Goal: Transaction & Acquisition: Purchase product/service

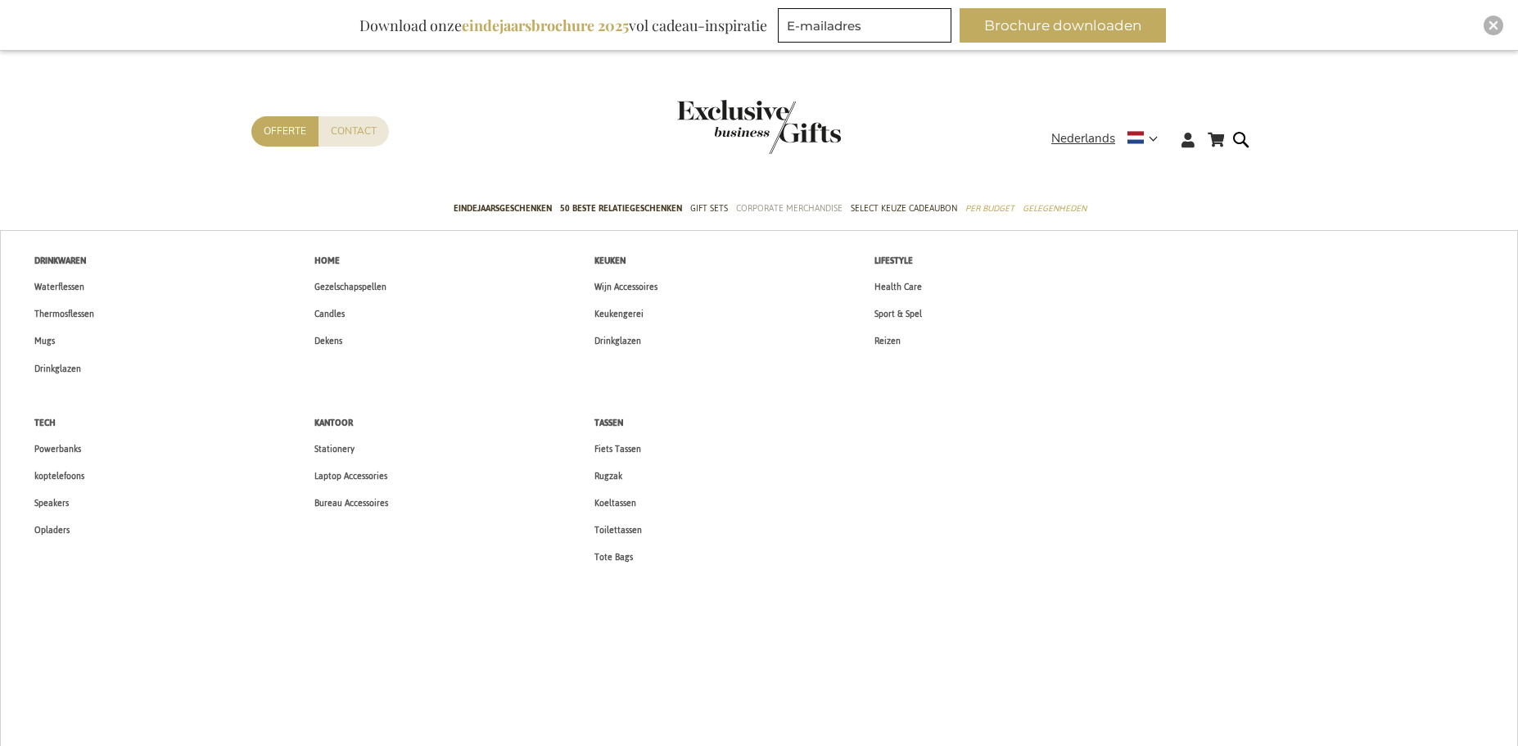
click at [757, 203] on span "Corporate Merchandise" at bounding box center [789, 208] width 106 height 17
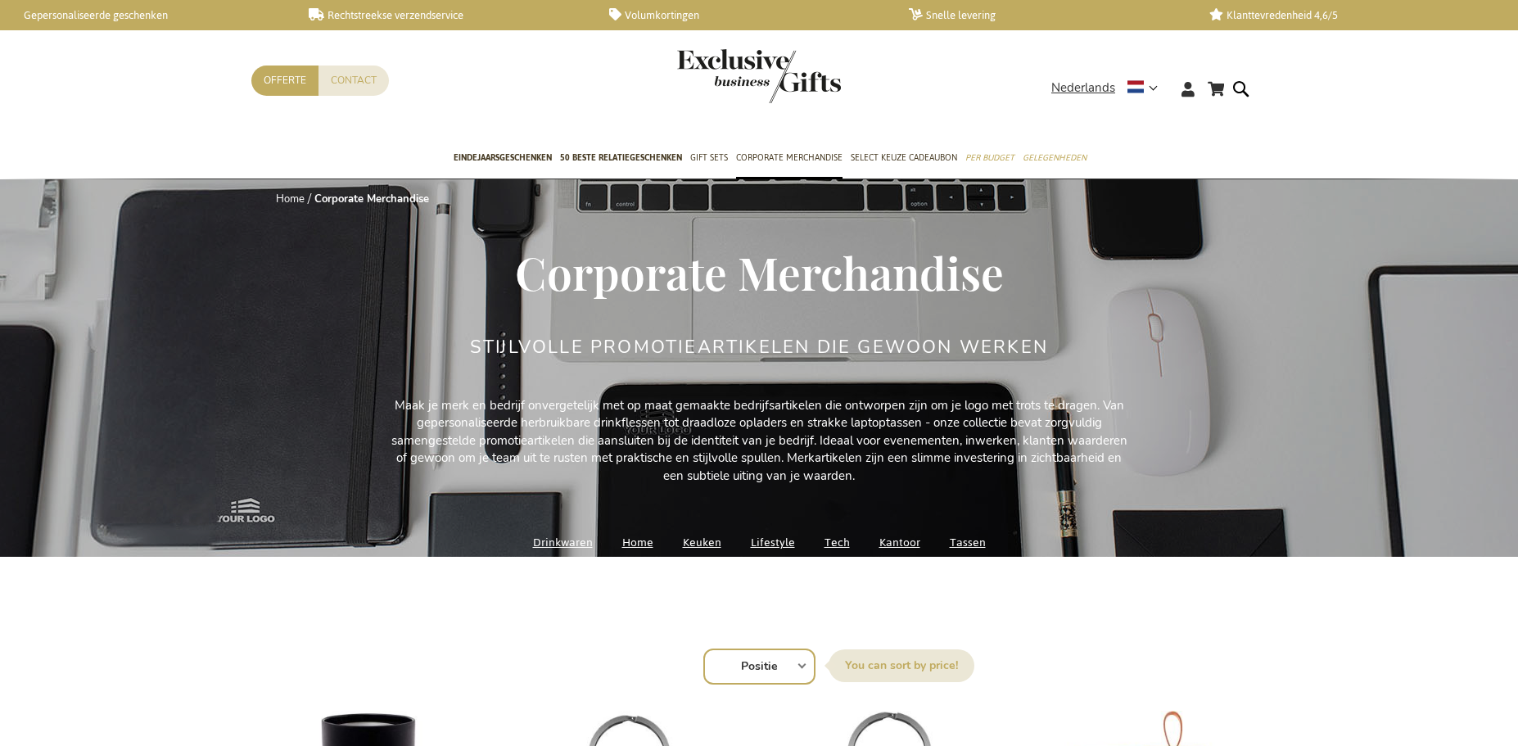
scroll to position [166, 0]
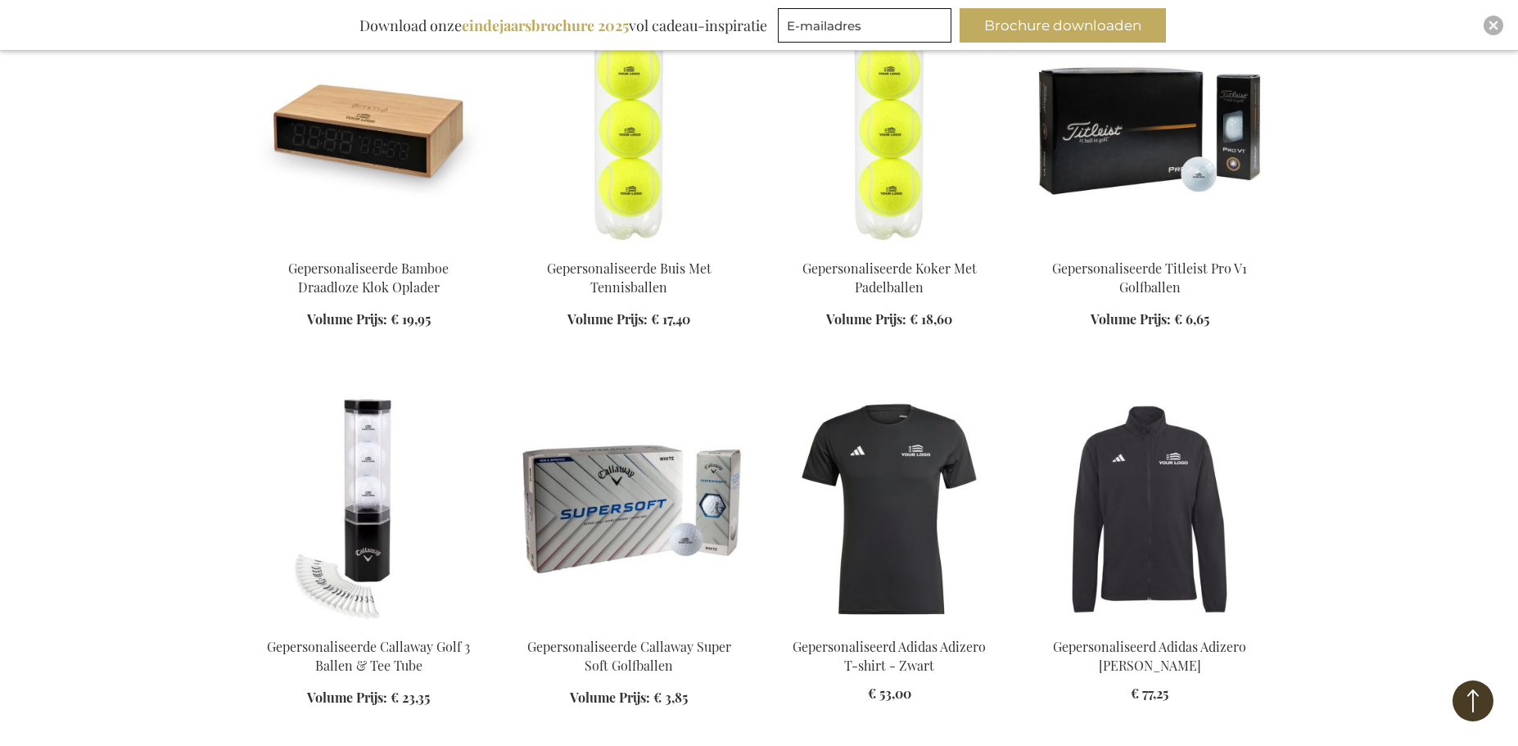
scroll to position [5486, 0]
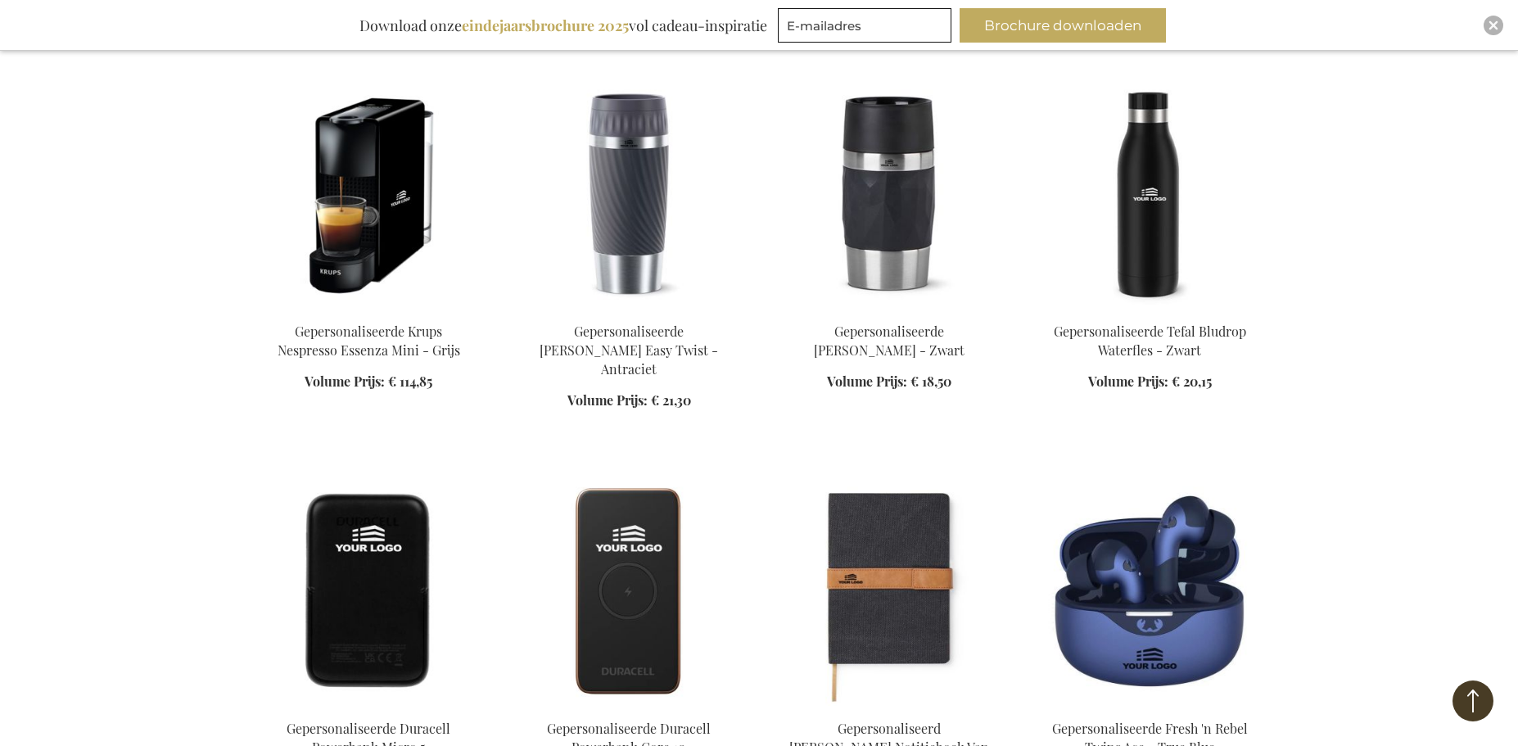
scroll to position [8515, 0]
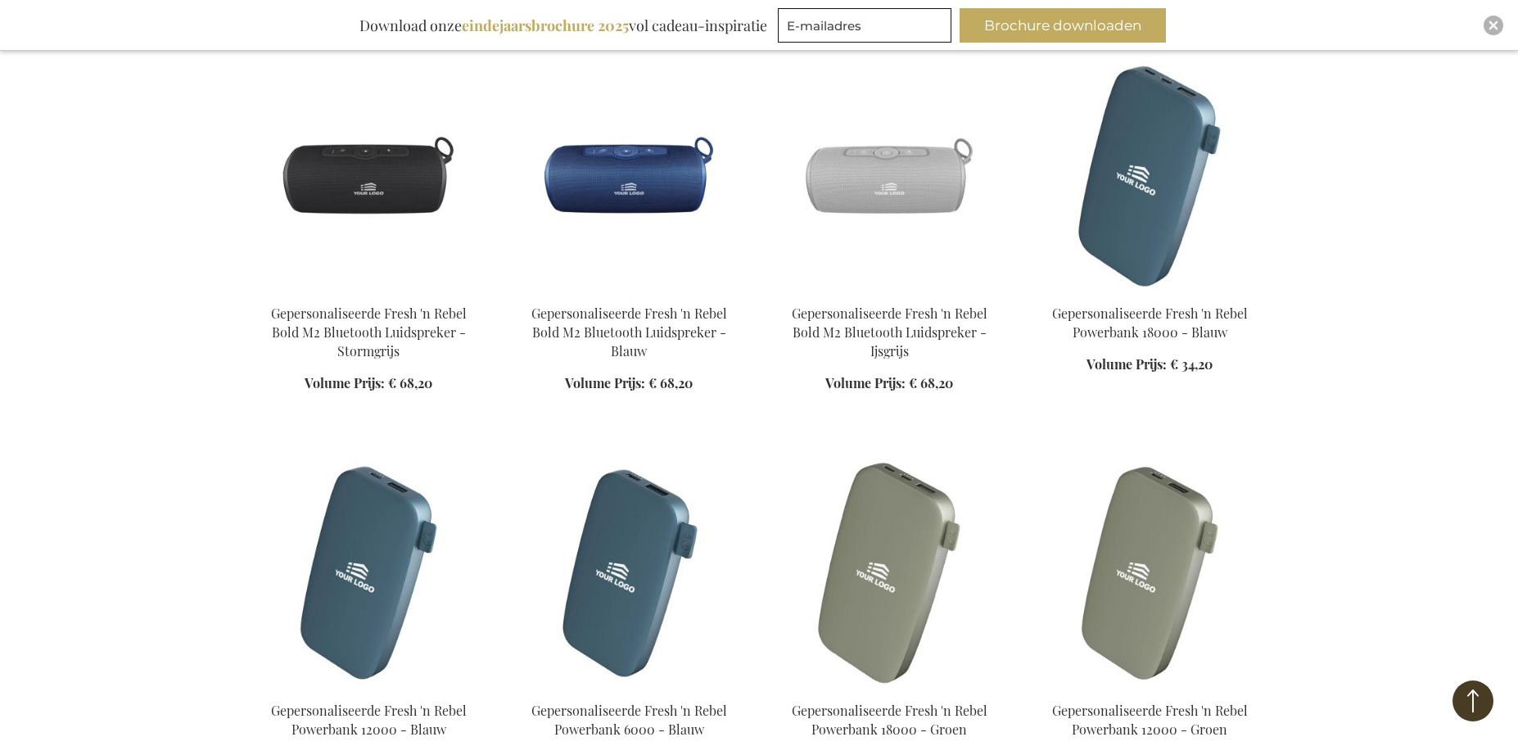
scroll to position [11217, 0]
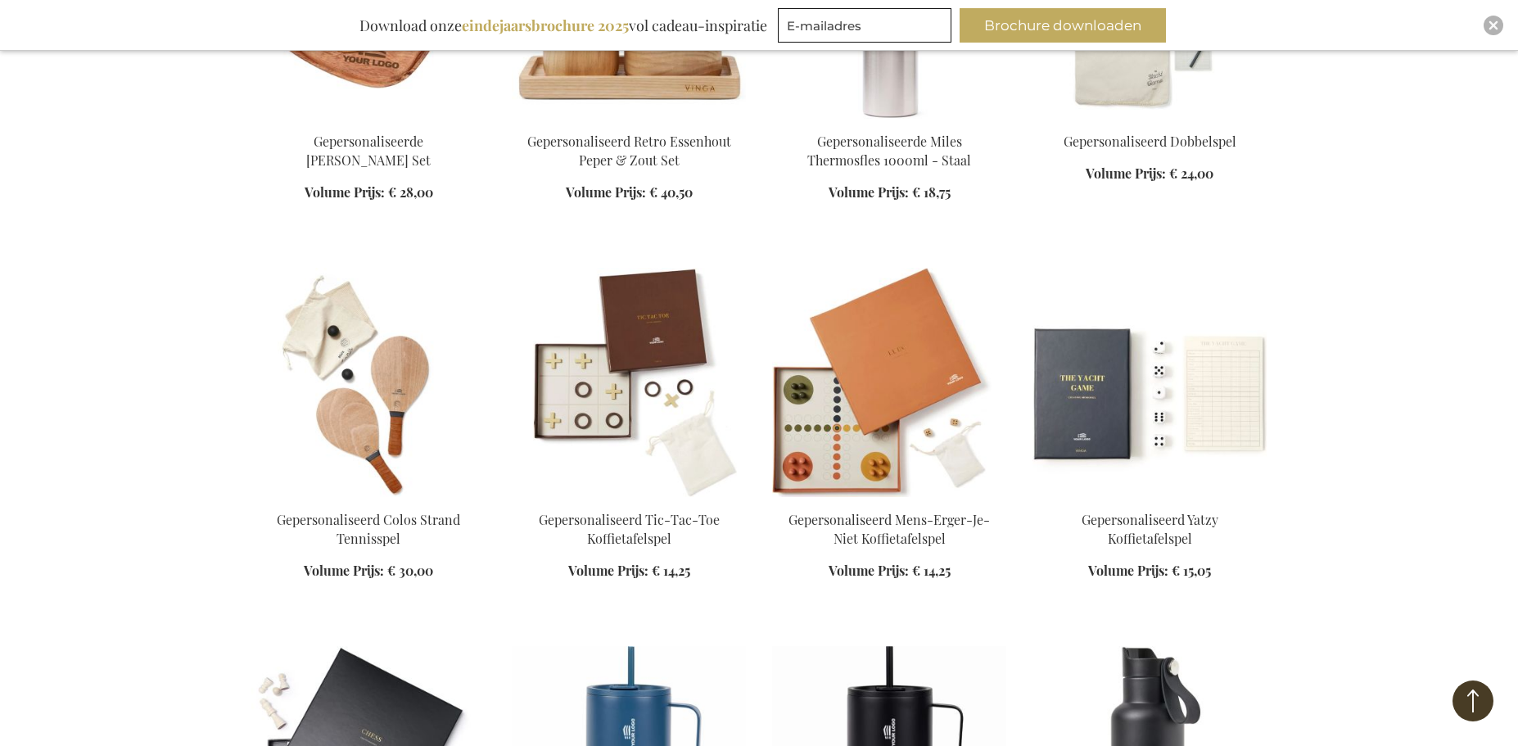
scroll to position [17768, 0]
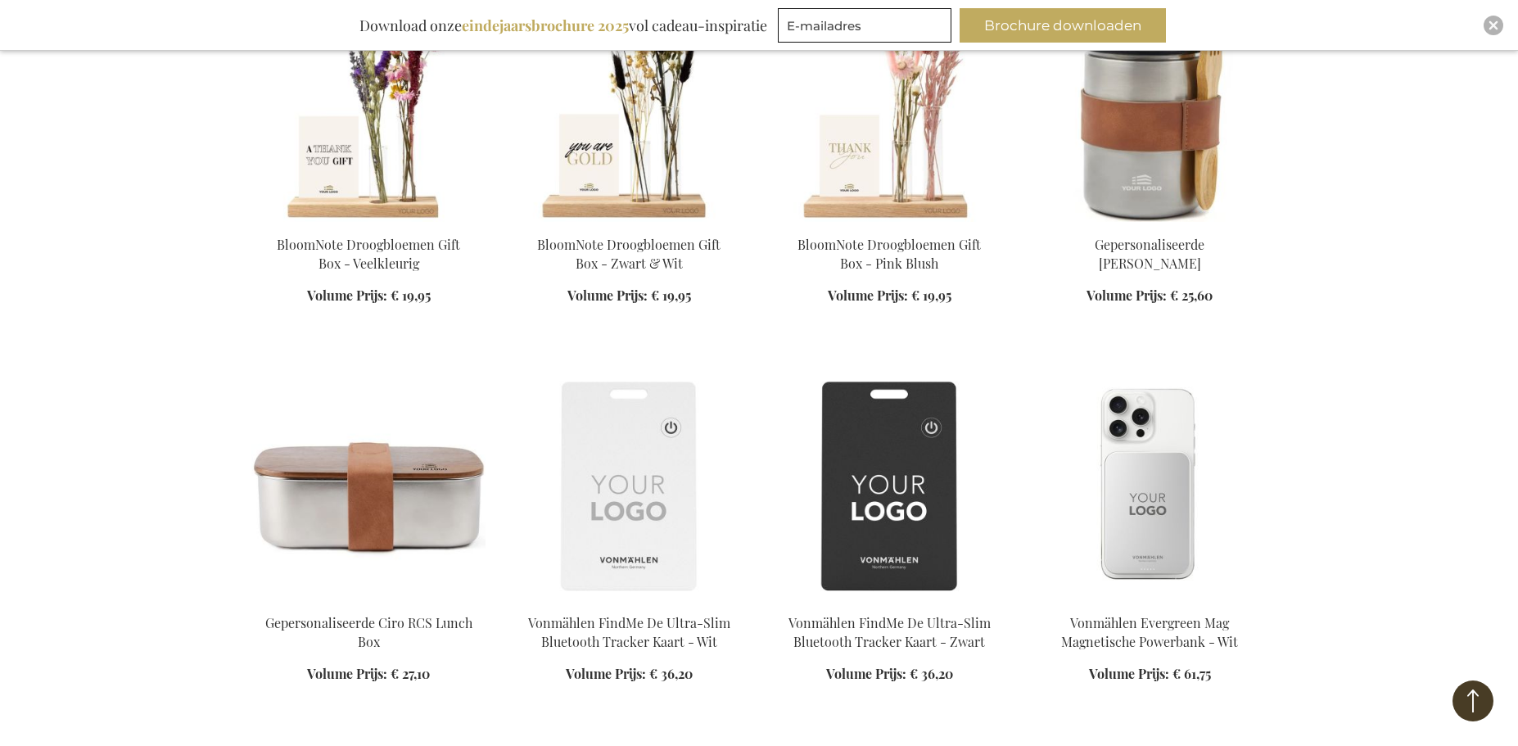
scroll to position [24318, 0]
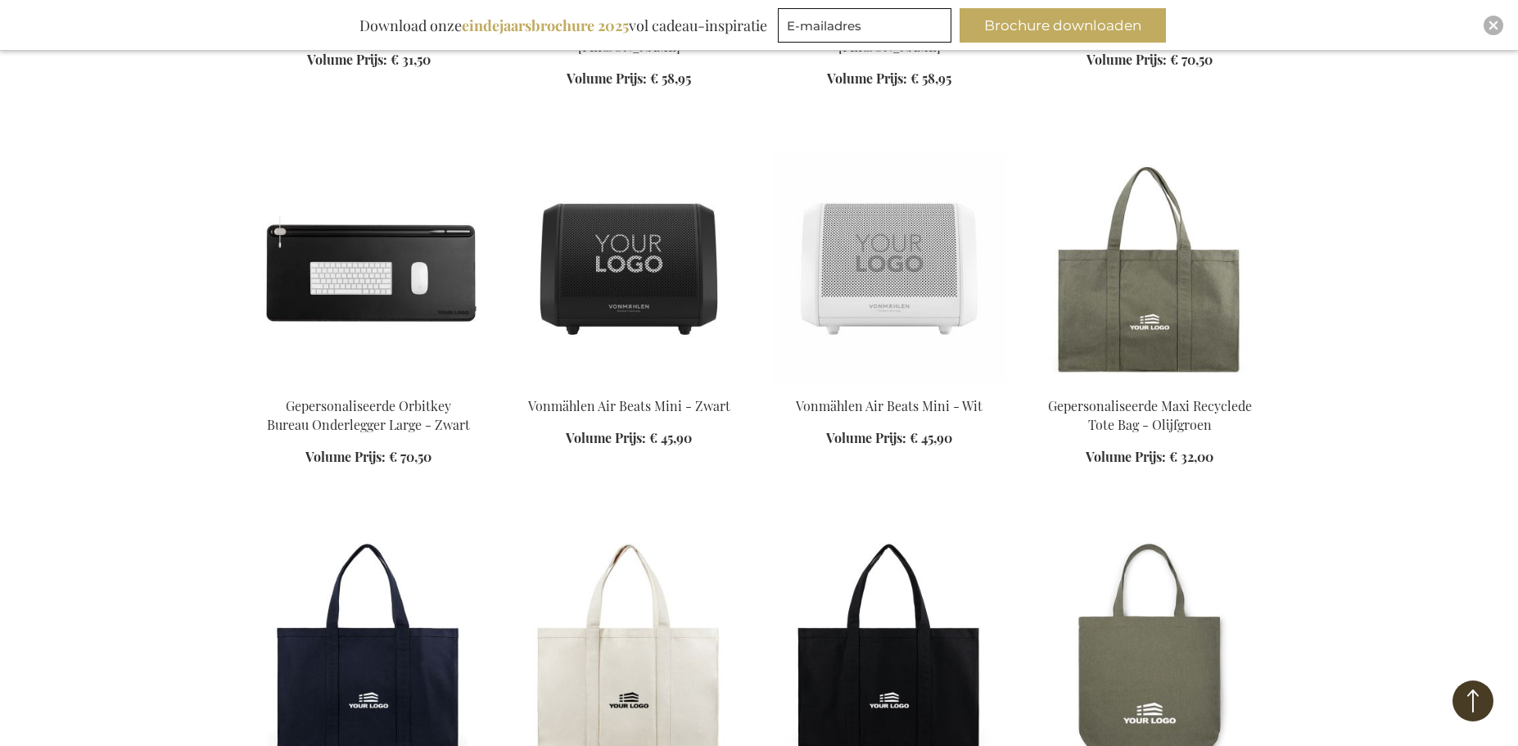
scroll to position [26938, 0]
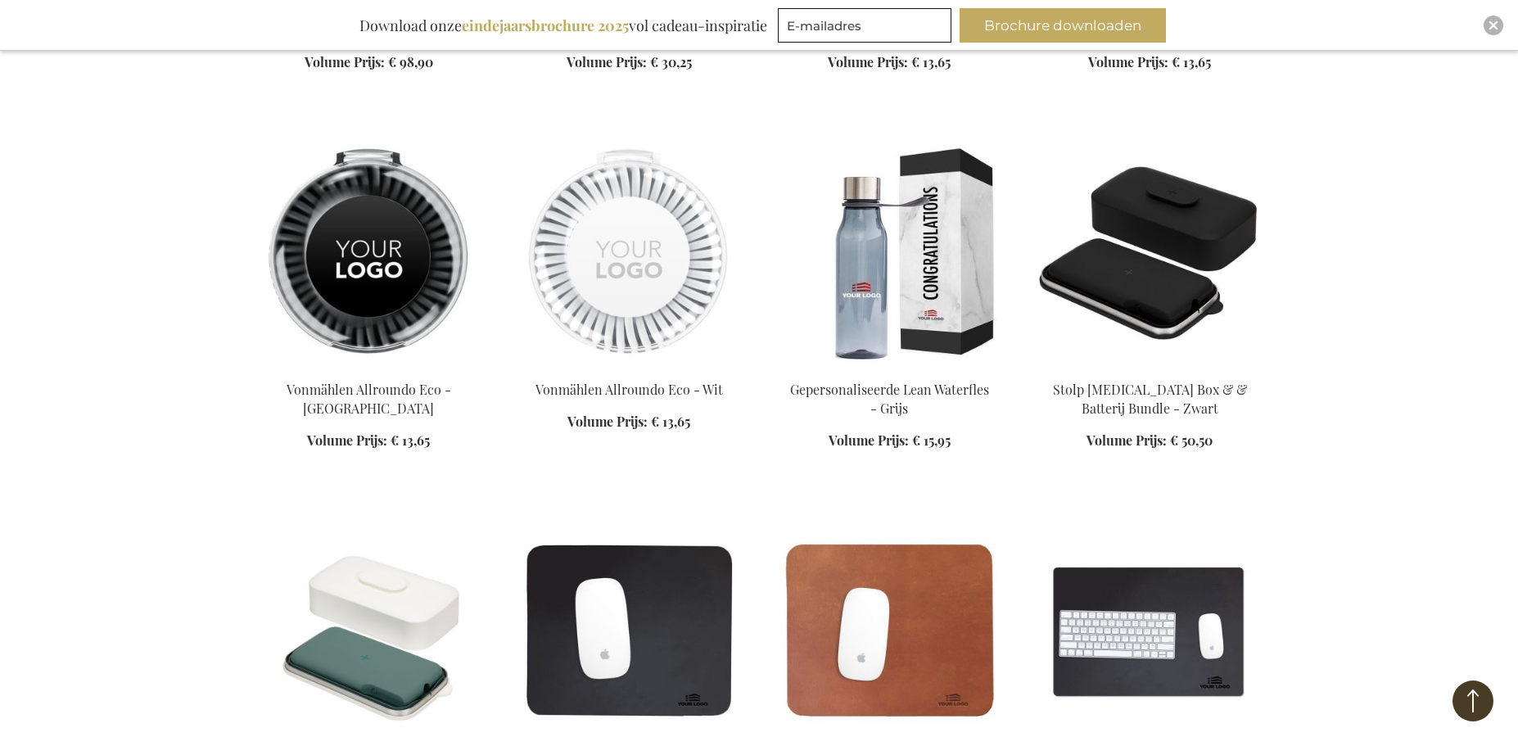
scroll to position [28330, 0]
